Goal: Information Seeking & Learning: Check status

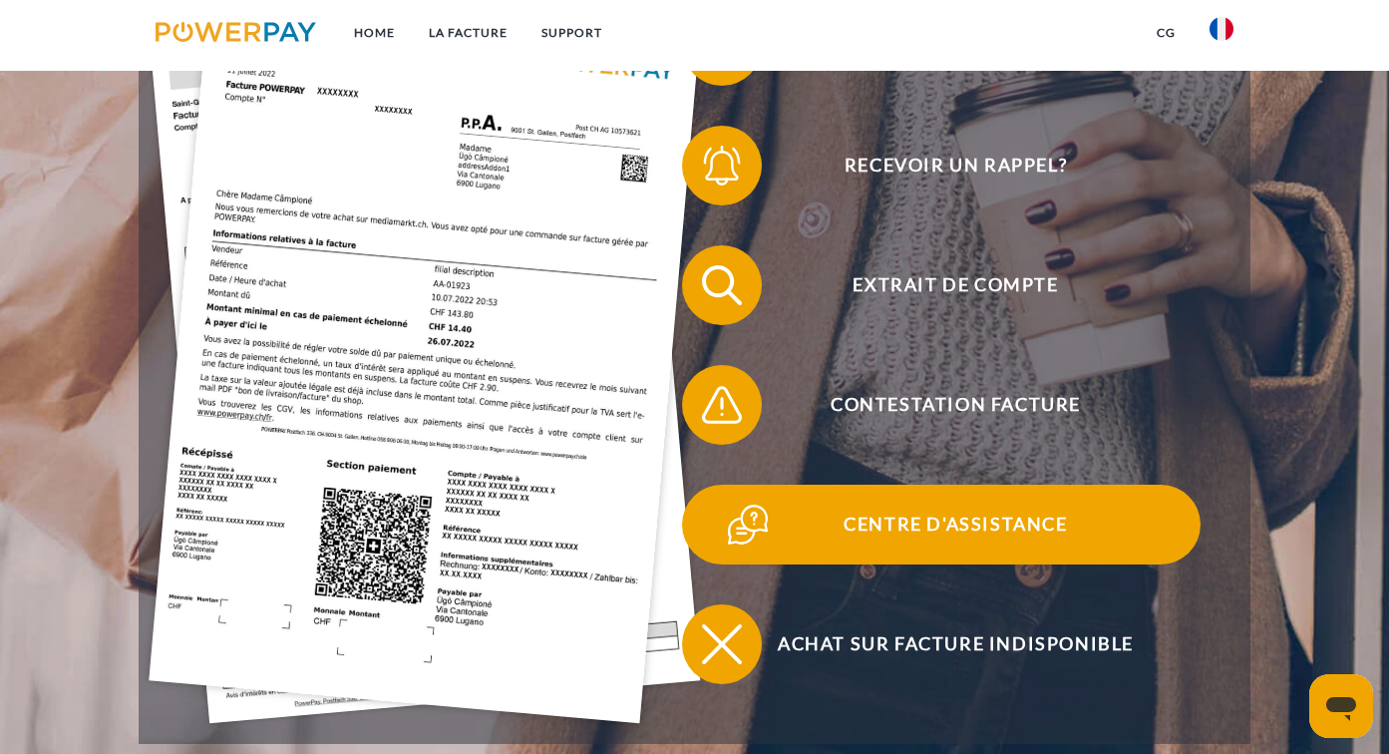
scroll to position [374, 0]
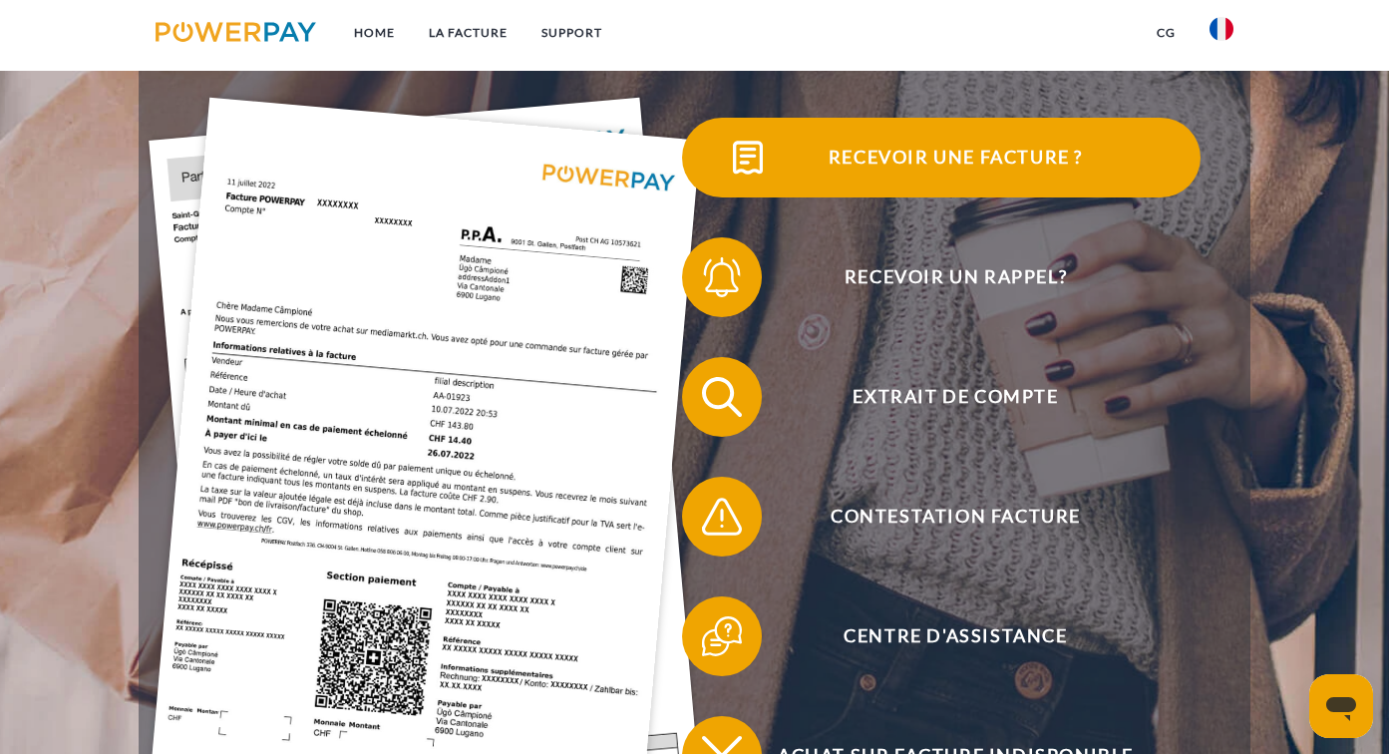
click at [978, 150] on span "Recevoir une facture ?" at bounding box center [955, 158] width 489 height 80
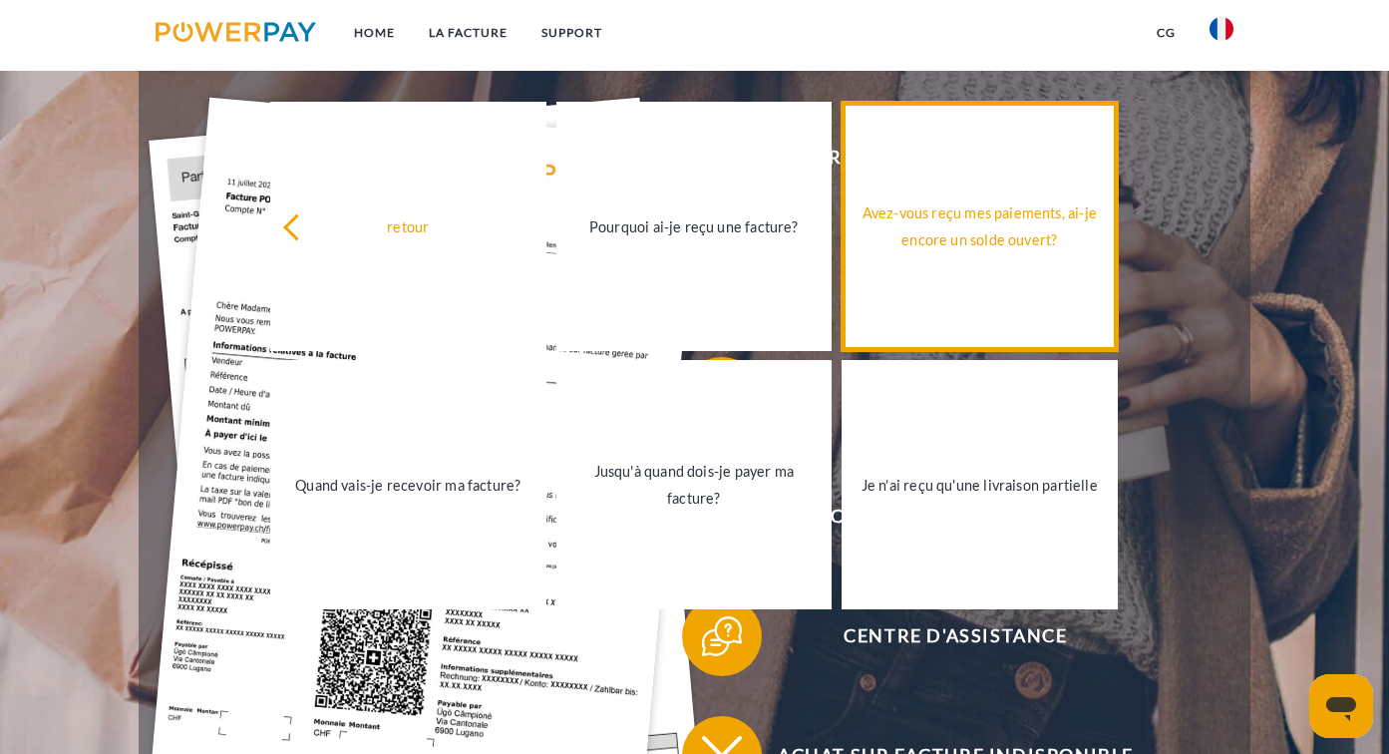
click at [978, 241] on div "Avez-vous reçu mes paiements, ai-je encore un solde ouvert?" at bounding box center [980, 226] width 252 height 54
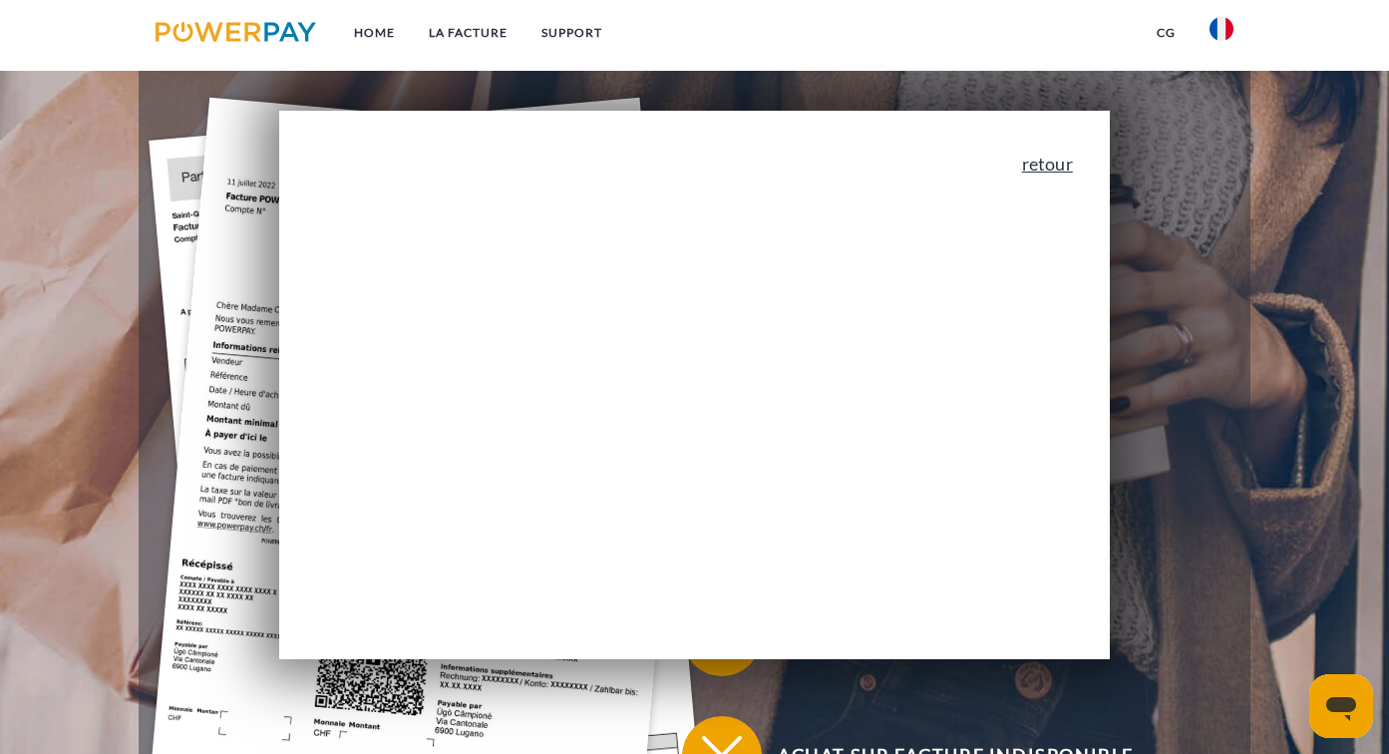
click at [1049, 168] on link "retour" at bounding box center [1047, 164] width 51 height 18
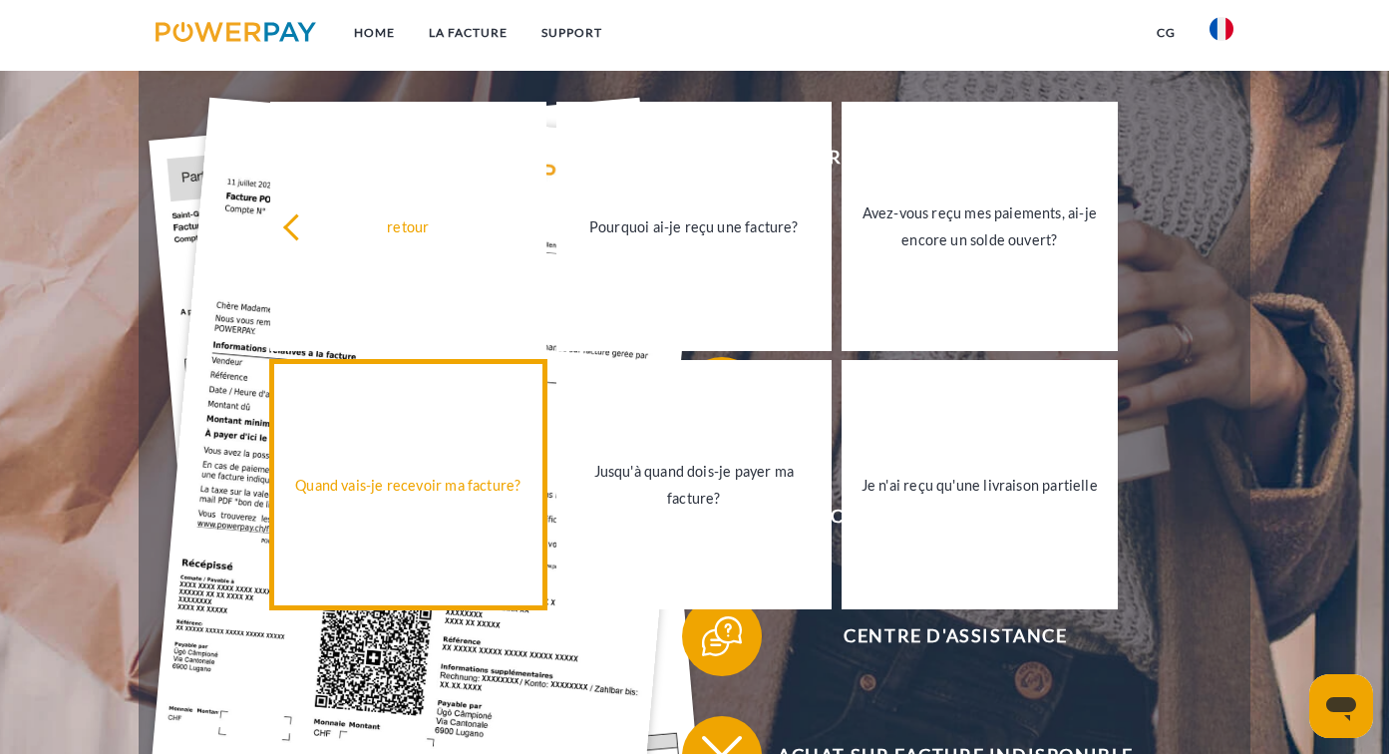
click at [487, 484] on div "Quand vais-je recevoir ma facture?" at bounding box center [408, 484] width 252 height 27
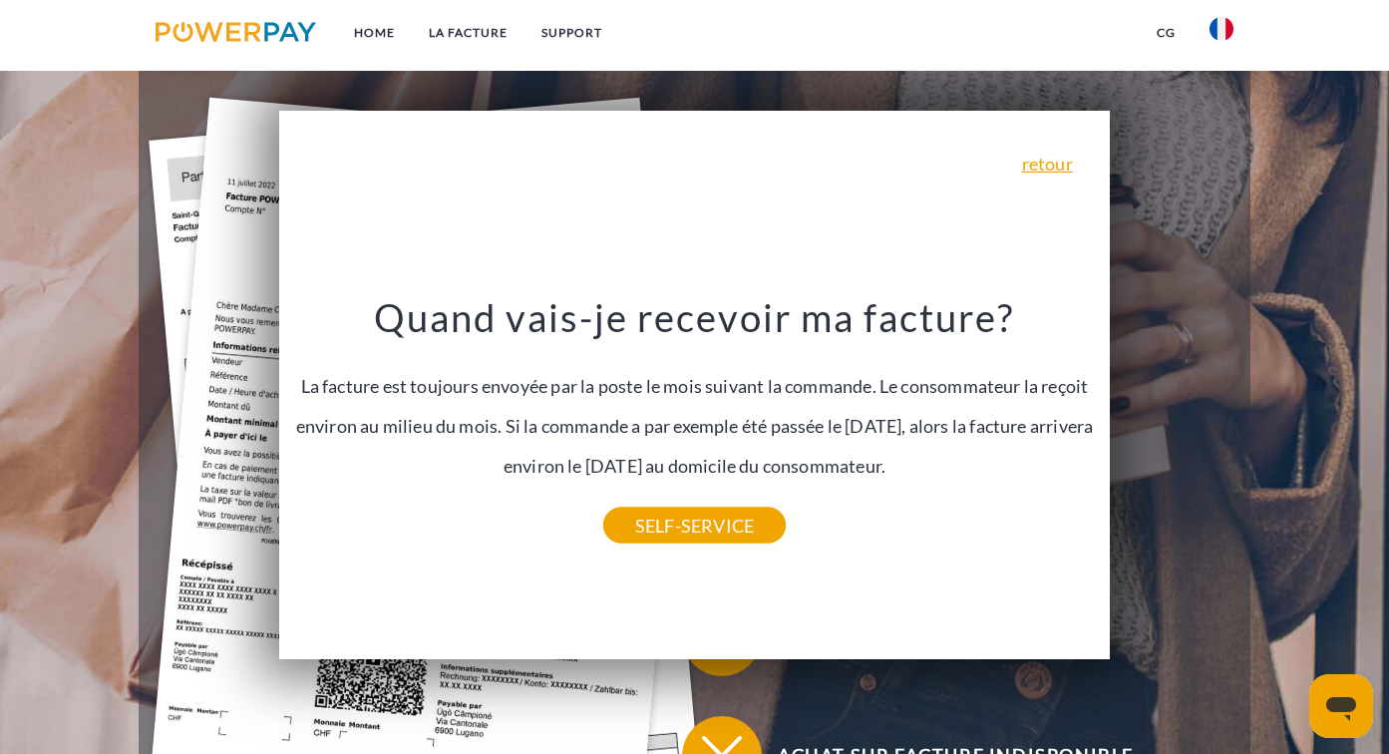
click at [1065, 151] on div "retour Pourquoi ai-je reçu une facture? POWERPAY est le prestataire de facturat…" at bounding box center [695, 385] width 832 height 548
click at [1044, 163] on link "retour" at bounding box center [1047, 164] width 51 height 18
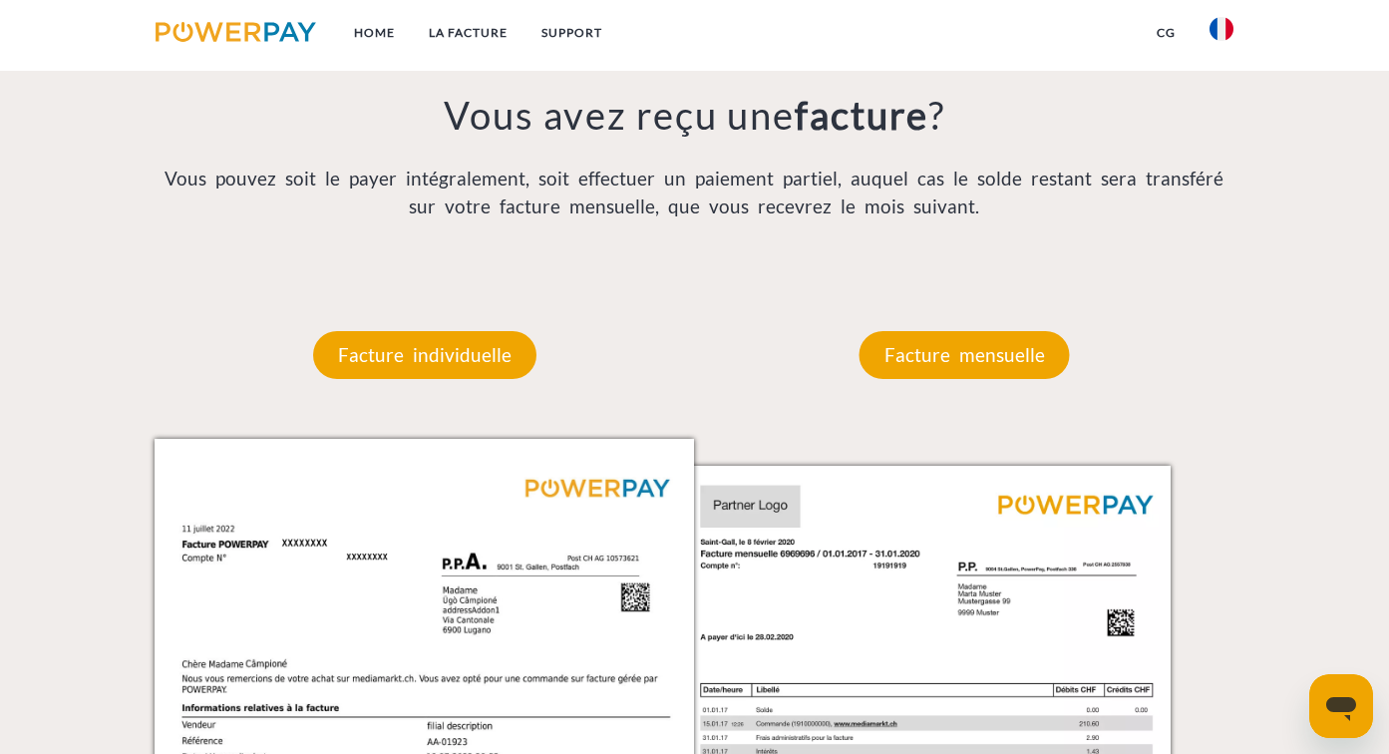
scroll to position [1552, 0]
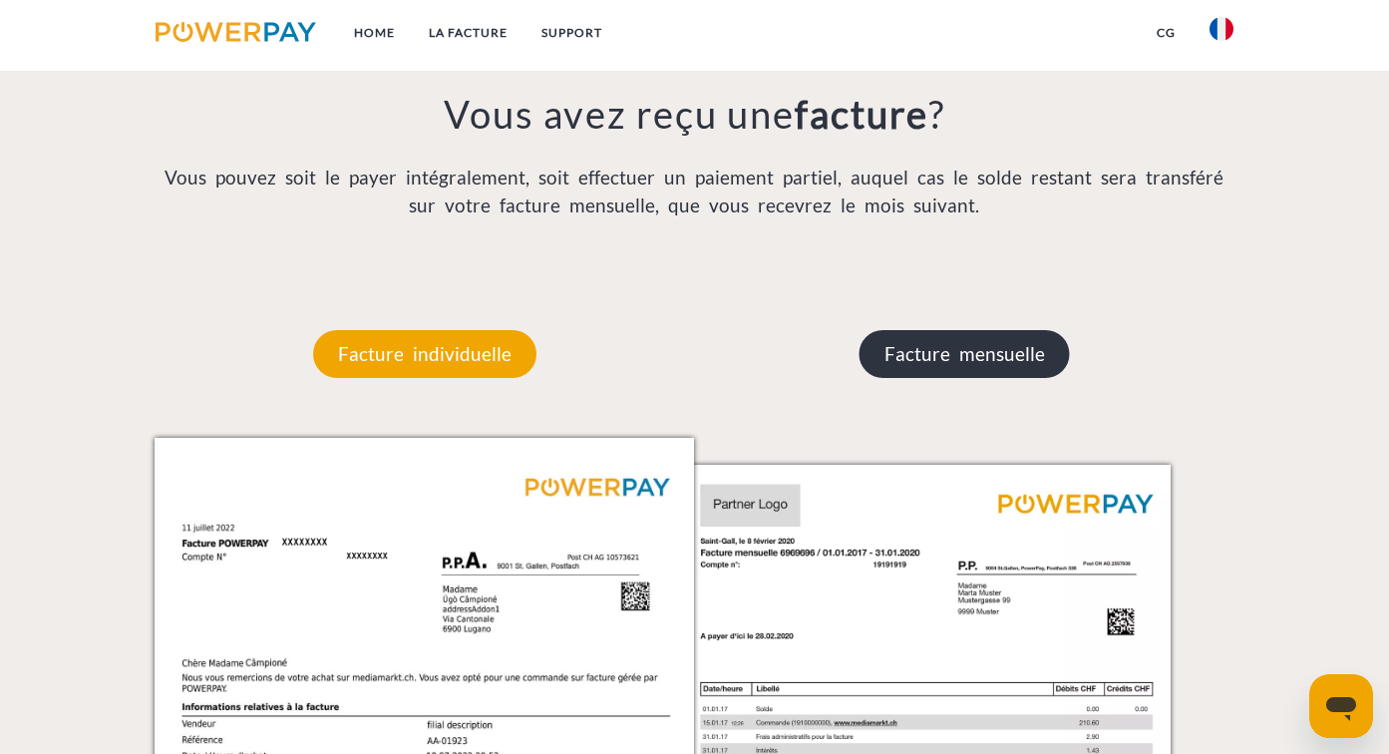
click at [1042, 355] on p "Facture mensuelle" at bounding box center [965, 354] width 210 height 48
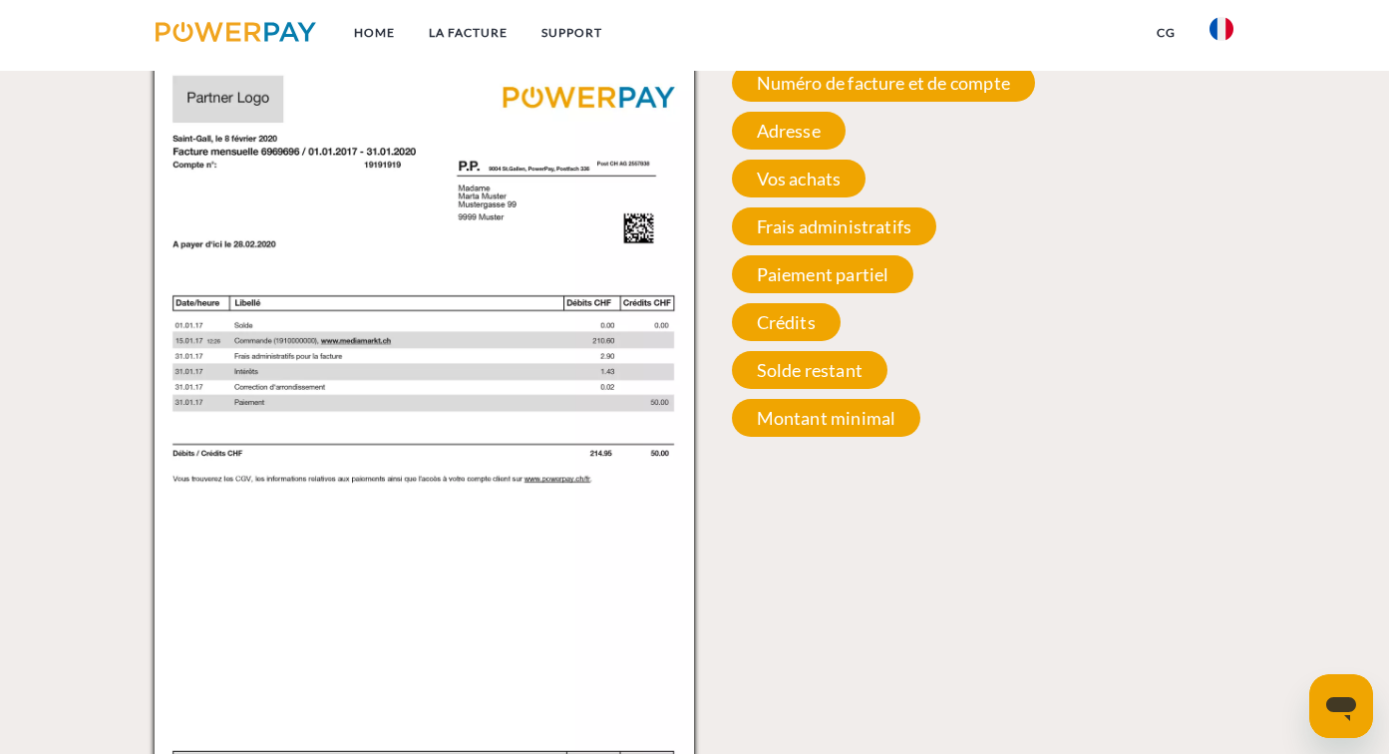
scroll to position [1940, 0]
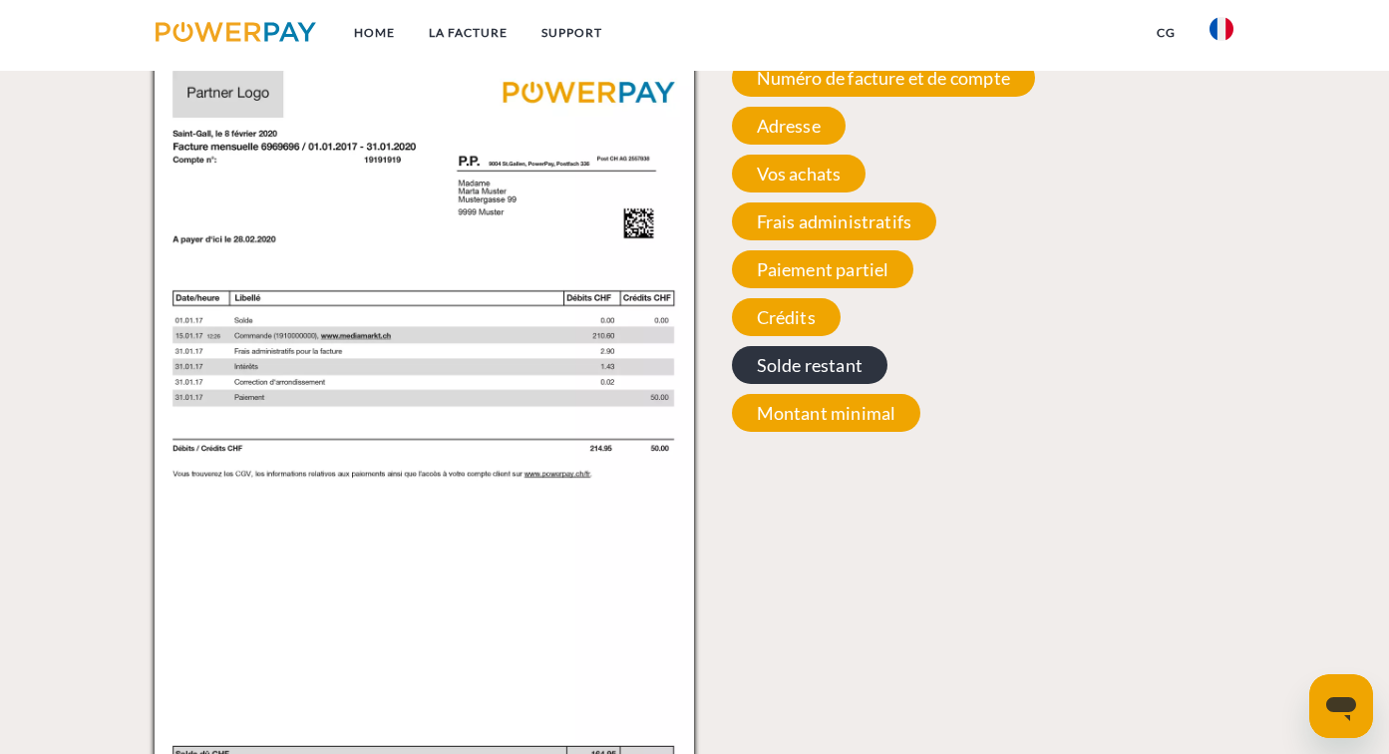
click at [826, 357] on span "Solde restant" at bounding box center [810, 365] width 156 height 38
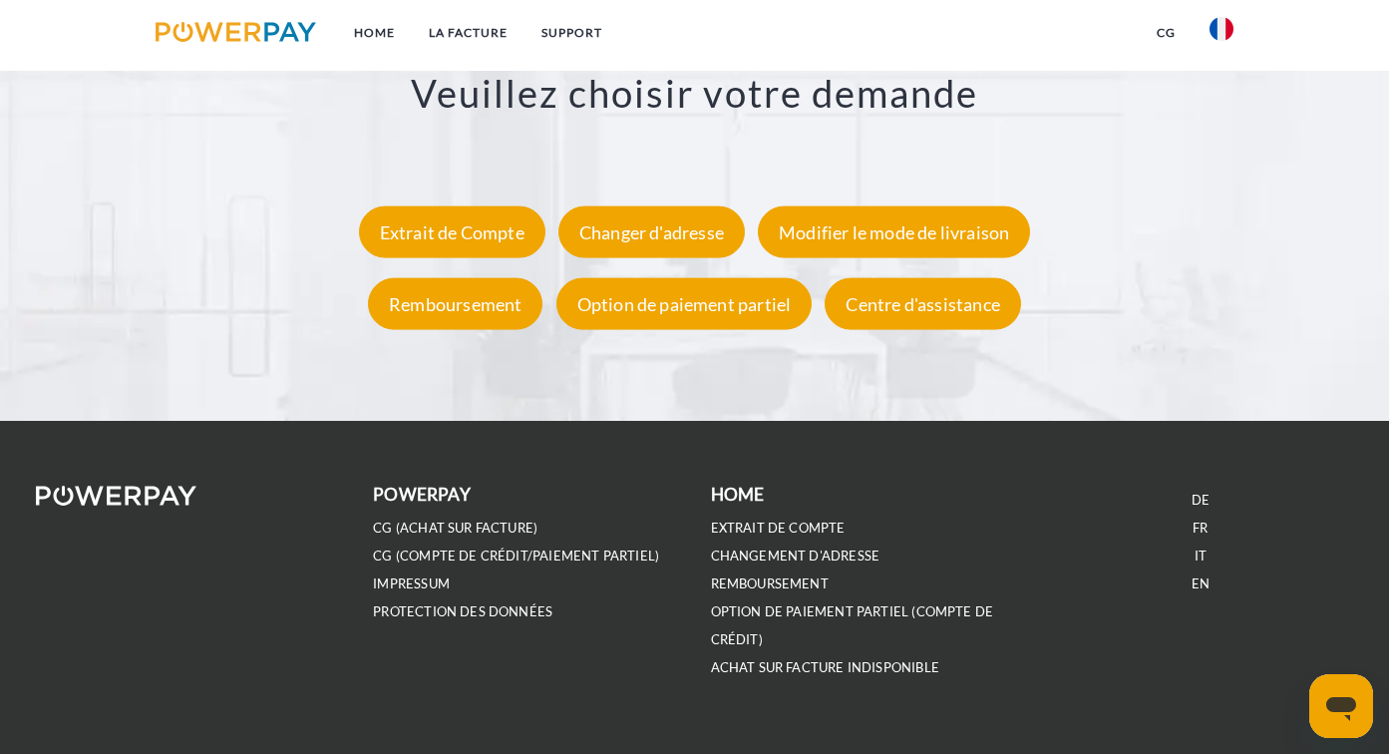
scroll to position [3661, 0]
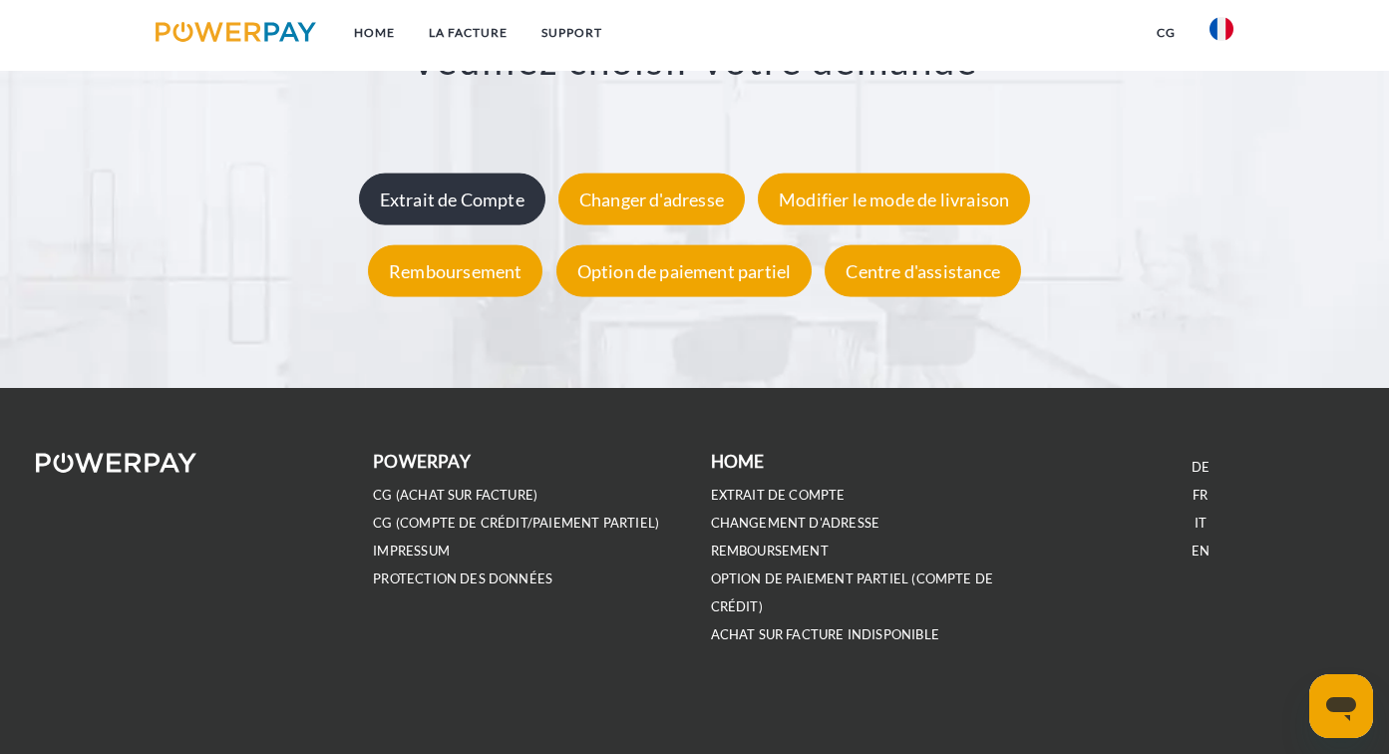
click at [412, 197] on div "Extrait de Compte" at bounding box center [452, 199] width 186 height 52
